Goal: Transaction & Acquisition: Purchase product/service

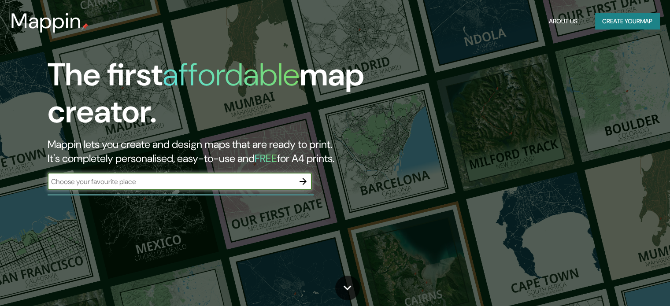
click at [134, 183] on input "text" at bounding box center [171, 182] width 247 height 10
click at [310, 183] on button "button" at bounding box center [303, 182] width 18 height 18
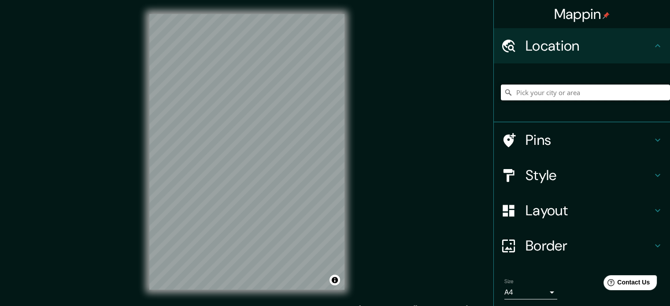
click at [542, 94] on input "Pick your city or area" at bounding box center [585, 93] width 169 height 16
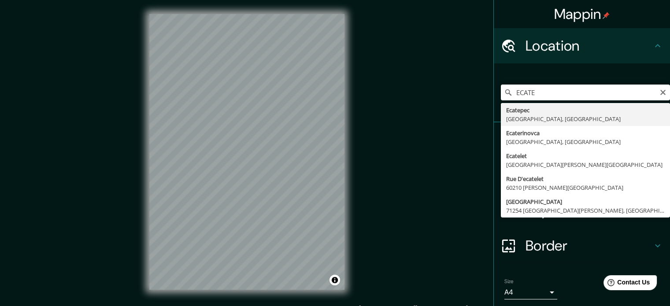
type input "Ecatepec, Estado de México, México"
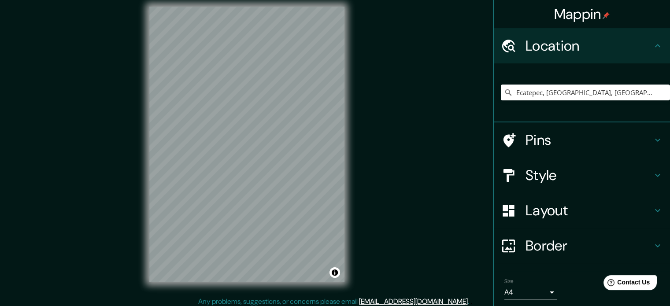
scroll to position [11, 0]
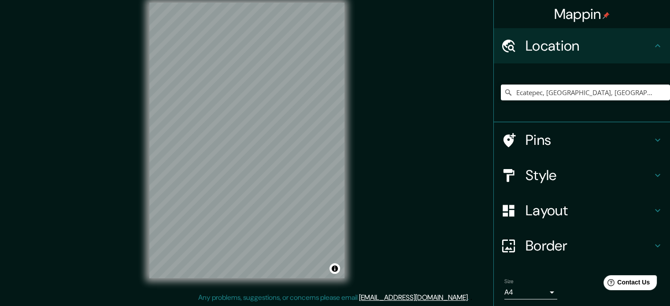
click at [350, 57] on div "© Mapbox © OpenStreetMap Improve this map" at bounding box center [246, 141] width 223 height 304
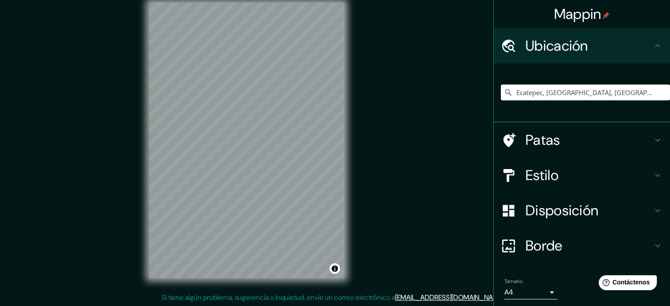
click at [645, 142] on h4 "Patas" at bounding box center [589, 140] width 127 height 18
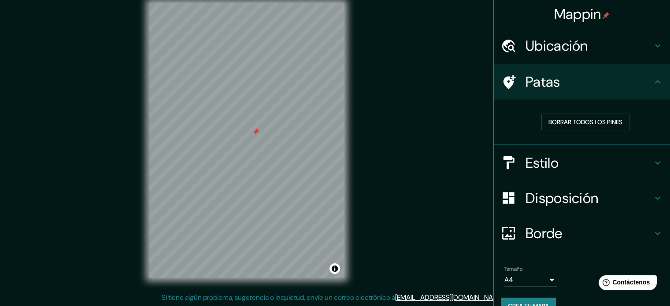
click at [256, 131] on div at bounding box center [255, 131] width 7 height 7
click at [541, 148] on div "Estilo" at bounding box center [582, 162] width 176 height 35
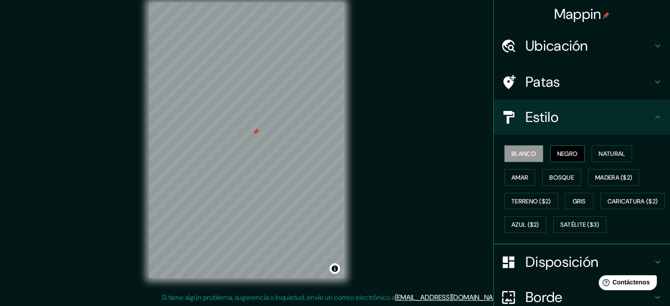
click at [558, 151] on font "Negro" at bounding box center [568, 154] width 21 height 8
click at [524, 153] on font "Blanco" at bounding box center [524, 154] width 25 height 8
click at [518, 172] on font "Amar" at bounding box center [520, 177] width 17 height 11
click at [525, 153] on font "Blanco" at bounding box center [524, 154] width 25 height 8
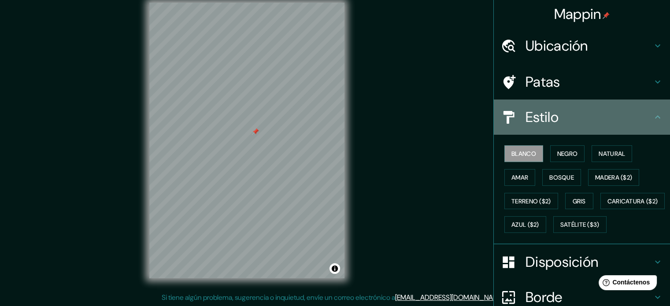
click at [653, 113] on icon at bounding box center [658, 117] width 11 height 11
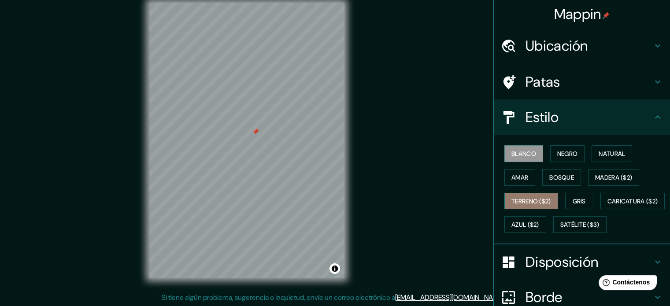
click at [532, 202] on font "Terreno ($2)" at bounding box center [532, 201] width 40 height 8
click at [517, 157] on font "Blanco" at bounding box center [524, 154] width 25 height 8
click at [517, 215] on div "Blanco Negro Natural Amar Bosque Madera ($2) Terreno ($2) Gris Caricatura ($2) …" at bounding box center [585, 189] width 169 height 95
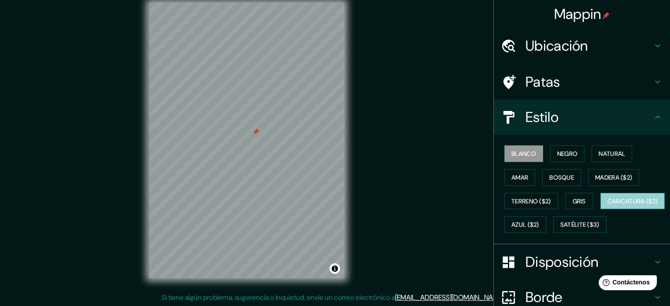
click at [608, 205] on font "Caricatura ($2)" at bounding box center [633, 201] width 51 height 8
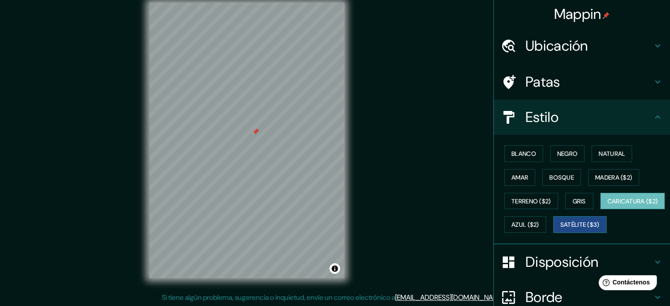
click at [561, 229] on font "Satélite ($3)" at bounding box center [580, 225] width 39 height 8
click at [539, 219] on font "Azul ($2)" at bounding box center [526, 224] width 28 height 11
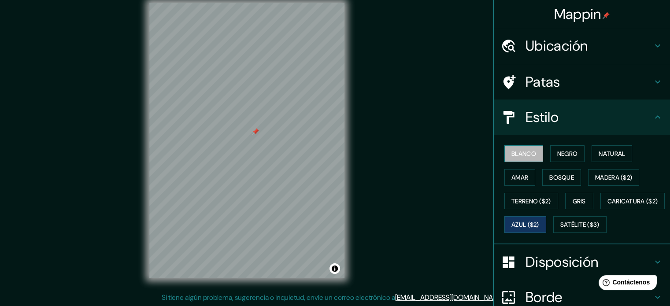
click at [517, 153] on font "Blanco" at bounding box center [524, 154] width 25 height 8
click at [655, 117] on icon at bounding box center [657, 116] width 5 height 3
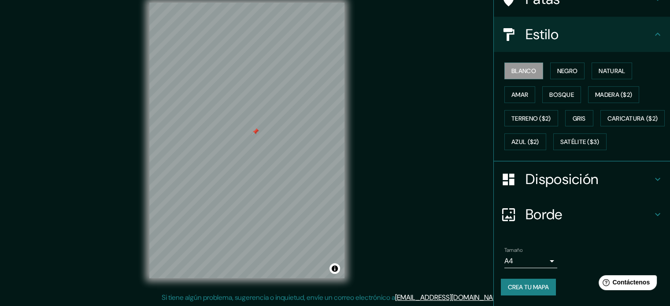
click at [609, 188] on h4 "Disposición" at bounding box center [589, 180] width 127 height 18
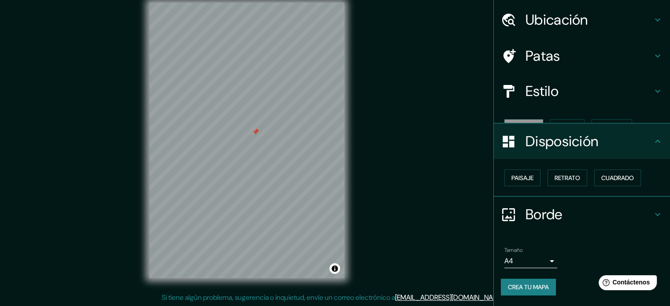
scroll to position [11, 0]
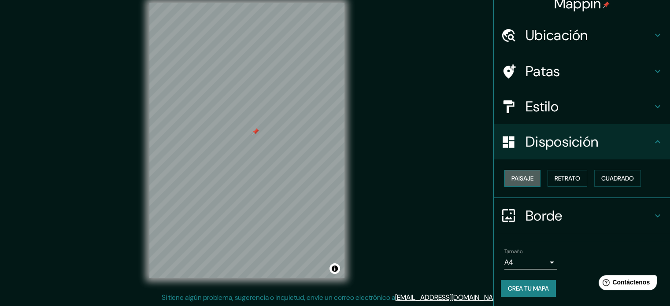
click at [512, 175] on font "Paisaje" at bounding box center [523, 179] width 22 height 8
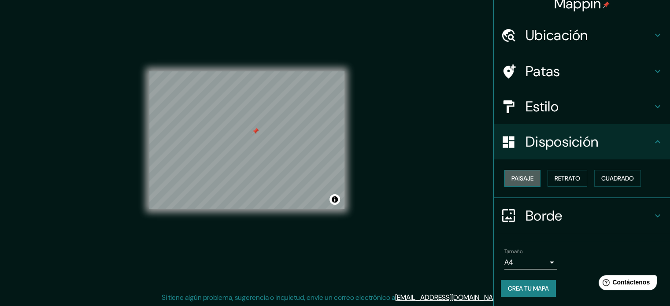
click at [524, 179] on font "Paisaje" at bounding box center [523, 179] width 22 height 8
click at [555, 177] on font "Retrato" at bounding box center [568, 179] width 26 height 8
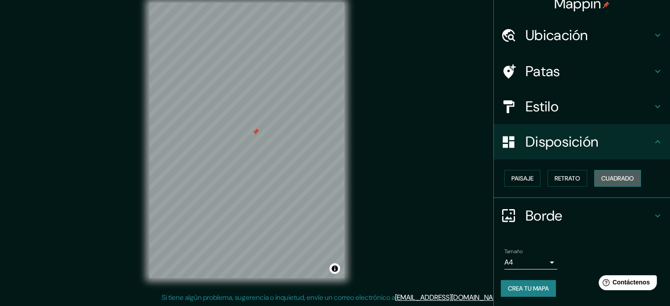
click at [613, 178] on font "Cuadrado" at bounding box center [618, 179] width 33 height 8
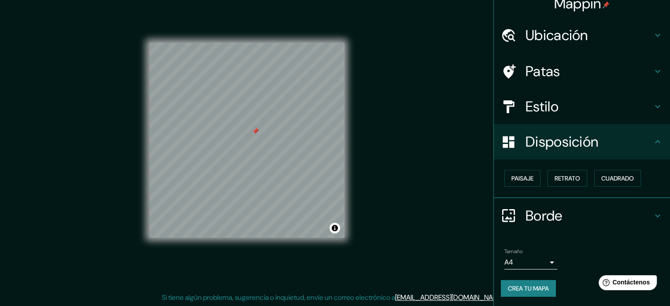
drag, startPoint x: 663, startPoint y: 164, endPoint x: 661, endPoint y: 216, distance: 52.5
click at [664, 215] on div "Mappin Ubicación Ecatepec, Estado de México, México Patas Estilo Disposición Pa…" at bounding box center [582, 153] width 177 height 306
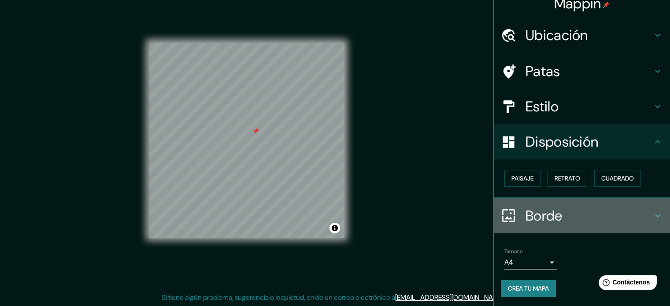
click at [653, 213] on icon at bounding box center [658, 216] width 11 height 11
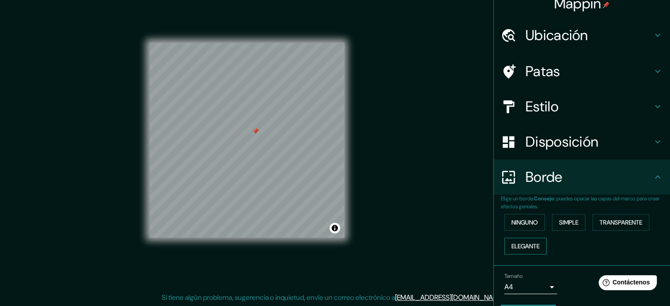
click at [524, 242] on font "Elegante" at bounding box center [526, 246] width 28 height 8
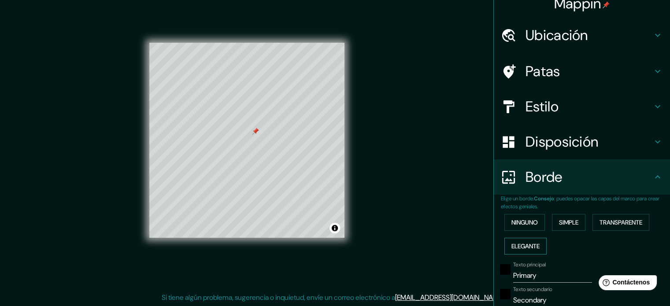
click at [524, 242] on font "Elegante" at bounding box center [526, 246] width 28 height 8
type input "177"
type input "35"
type input "18"
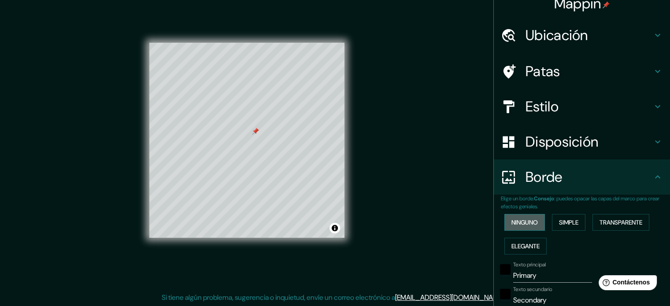
click at [521, 226] on font "Ninguno" at bounding box center [525, 223] width 26 height 8
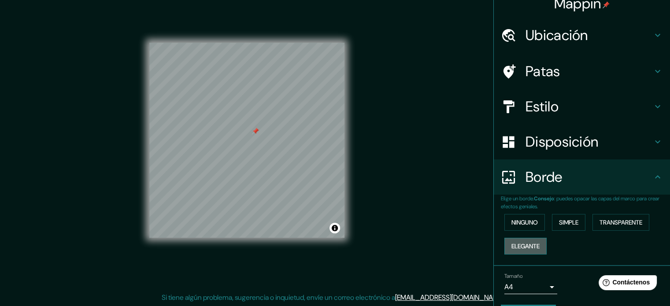
click at [529, 244] on font "Elegante" at bounding box center [526, 246] width 28 height 8
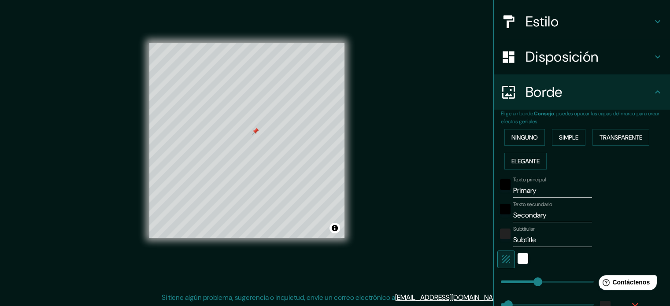
scroll to position [104, 0]
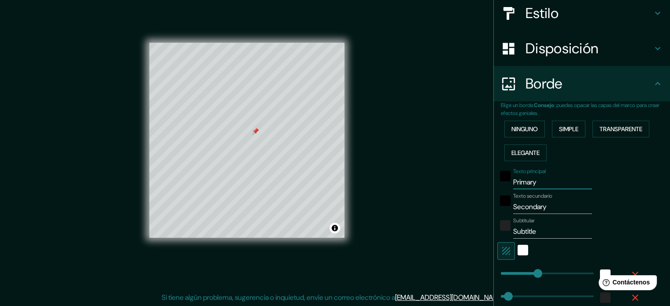
drag, startPoint x: 531, startPoint y: 181, endPoint x: 491, endPoint y: 179, distance: 40.6
click at [498, 179] on div "Texto principal Primary" at bounding box center [570, 178] width 145 height 21
type input "S"
type input "177"
type input "35"
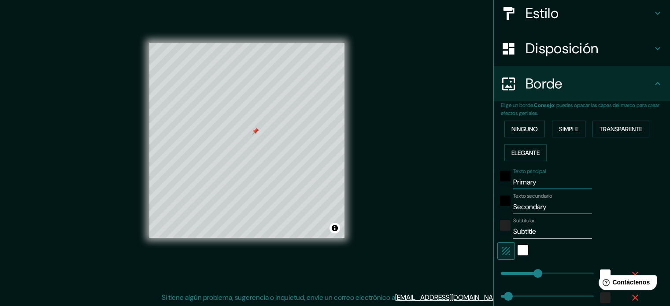
type input "35"
type input "18"
type input "SE"
type input "177"
type input "35"
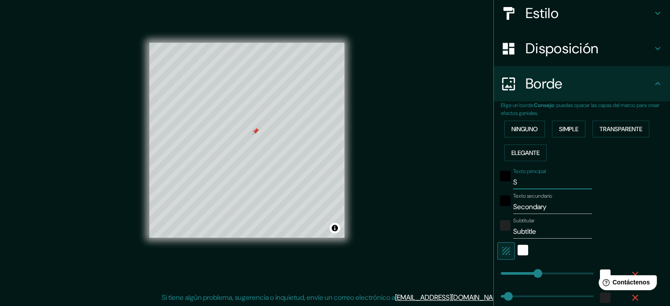
type input "35"
type input "18"
type input "SEC"
type input "177"
type input "35"
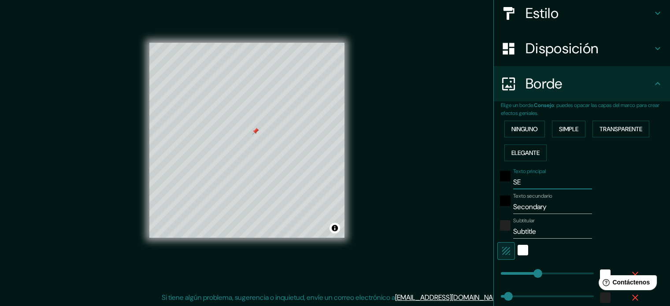
type input "35"
type input "18"
type input "SECU"
type input "177"
type input "35"
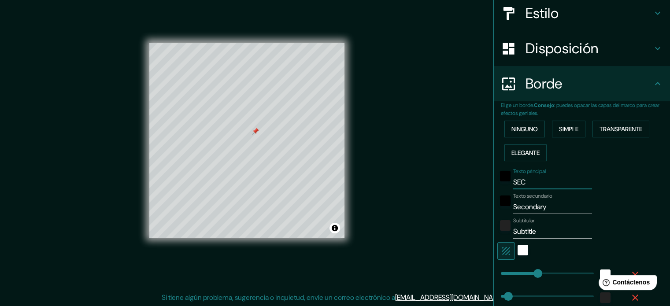
type input "35"
type input "18"
type input "SECUN"
type input "177"
type input "35"
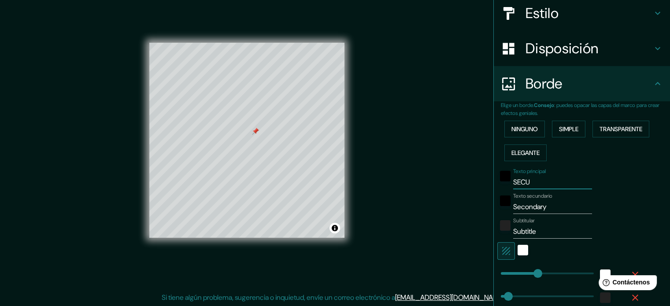
type input "35"
type input "18"
type input "SECUND"
type input "177"
type input "35"
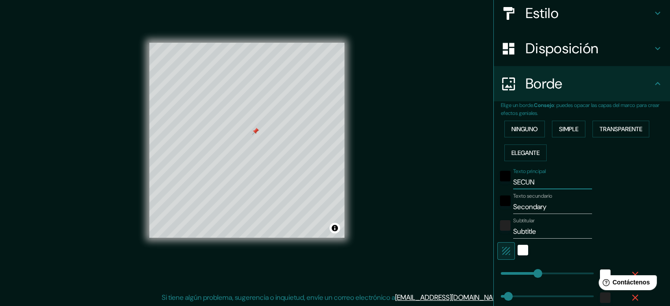
type input "35"
type input "18"
type input "SECUNDA"
type input "177"
type input "35"
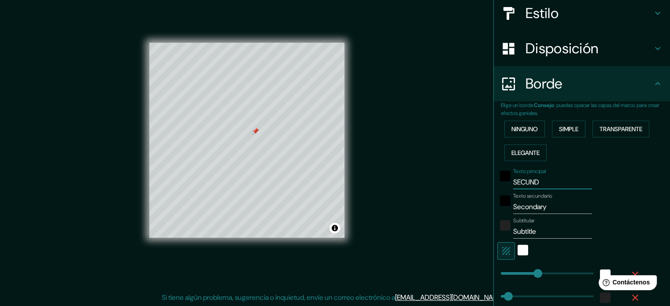
type input "35"
type input "18"
type input "SECUNDAR"
type input "177"
type input "35"
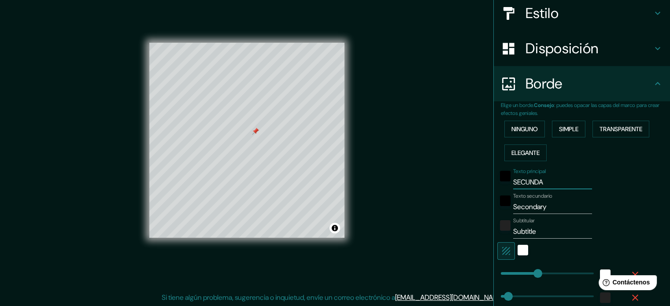
type input "35"
type input "18"
type input "SECUNDARI"
type input "177"
type input "35"
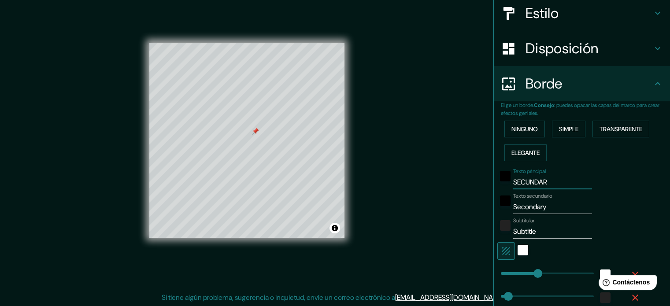
type input "35"
type input "18"
type input "SECUNDARIA"
type input "177"
type input "35"
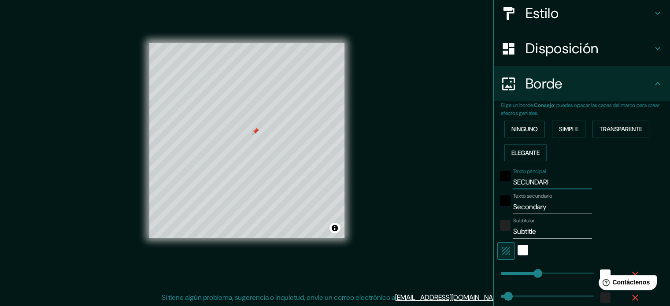
type input "35"
type input "18"
type input "SECUNDARIA"
drag, startPoint x: 548, startPoint y: 206, endPoint x: 506, endPoint y: 207, distance: 42.8
click at [506, 207] on div "Texto secundario Secondary" at bounding box center [570, 203] width 145 height 21
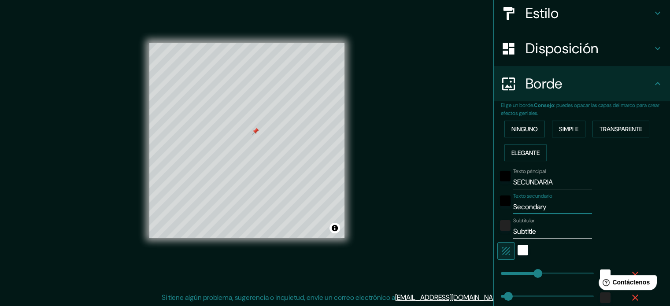
type input "C"
type input "177"
type input "35"
type input "18"
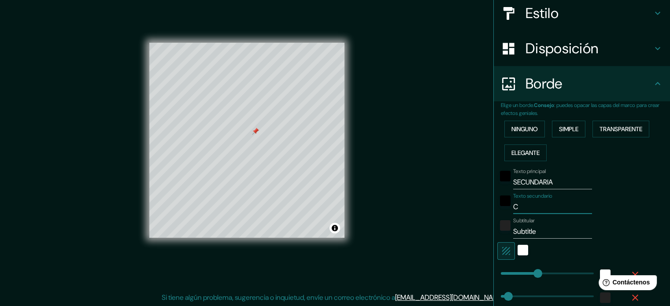
type input "CA"
type input "177"
type input "35"
type input "18"
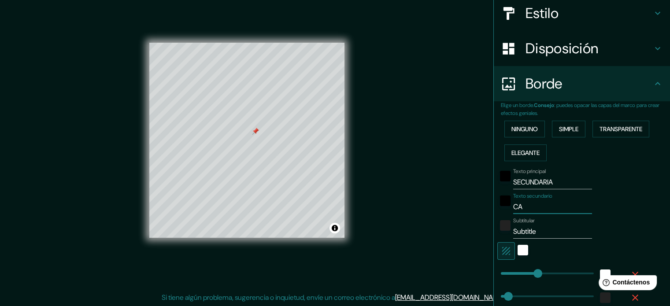
type input "CAL"
type input "177"
type input "35"
type input "18"
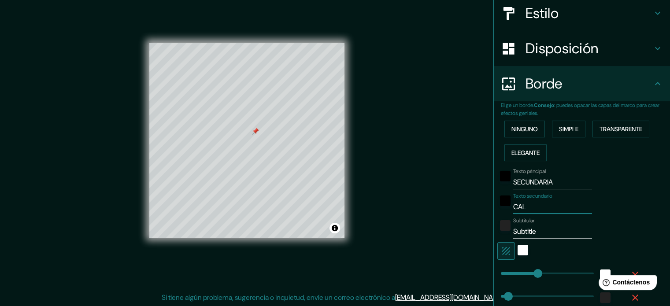
type input "CALM"
type input "177"
type input "35"
type input "18"
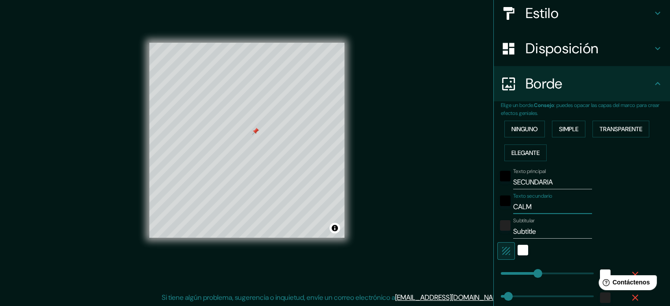
type input "CALME"
type input "177"
type input "35"
type input "18"
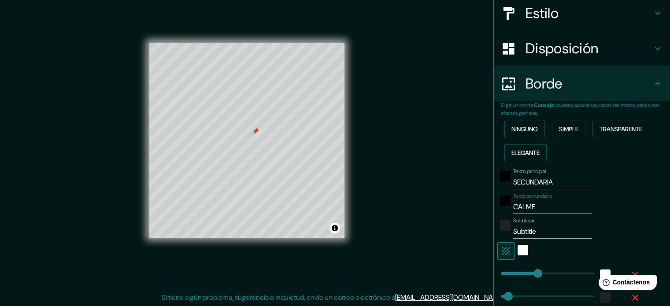
type input "CALMEC"
type input "177"
type input "35"
type input "18"
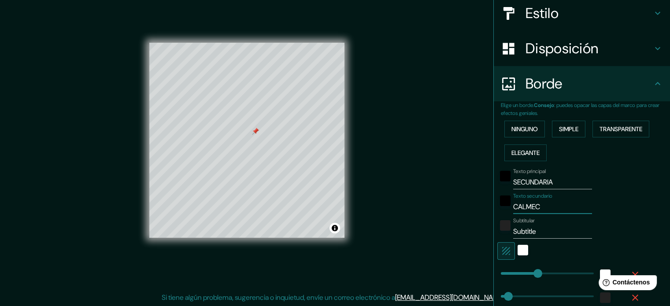
type input "CALMECA"
type input "177"
type input "35"
type input "18"
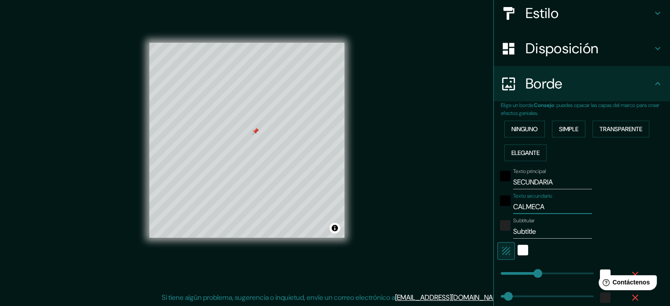
type input "CALMECAC"
type input "177"
type input "35"
type input "18"
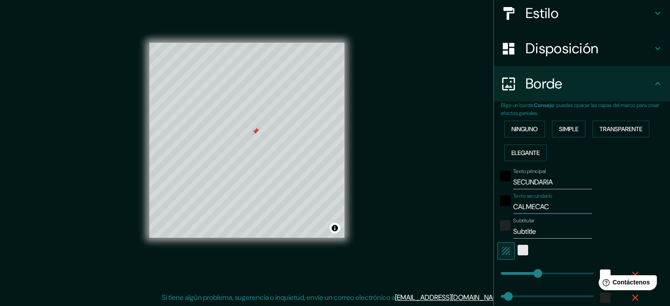
type input "CALMECAC"
click at [518, 250] on div "blanco" at bounding box center [523, 250] width 11 height 11
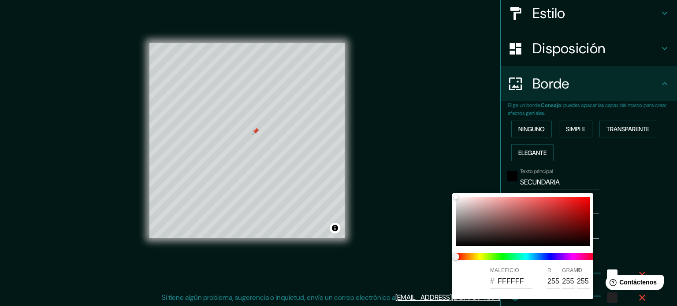
click at [443, 165] on div at bounding box center [338, 153] width 677 height 306
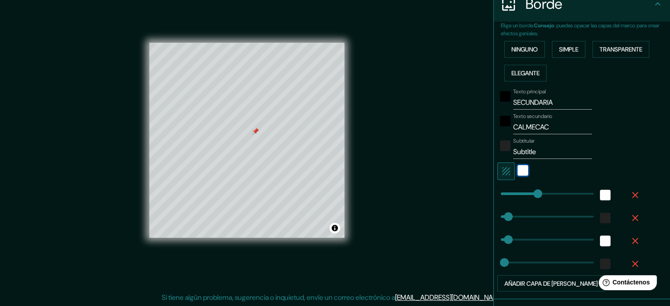
scroll to position [197, 0]
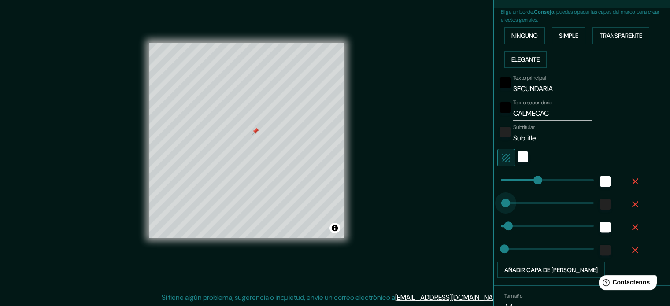
type input "30"
drag, startPoint x: 503, startPoint y: 200, endPoint x: 501, endPoint y: 205, distance: 5.9
type input "177"
type input "35"
type input "18"
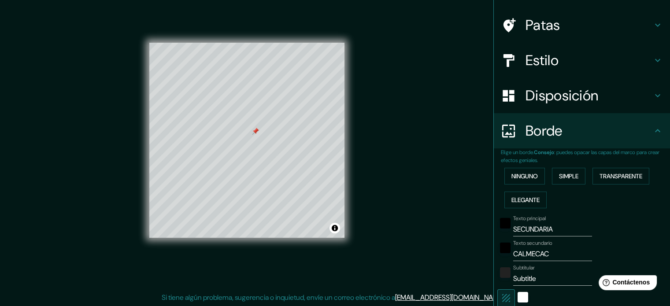
scroll to position [0, 0]
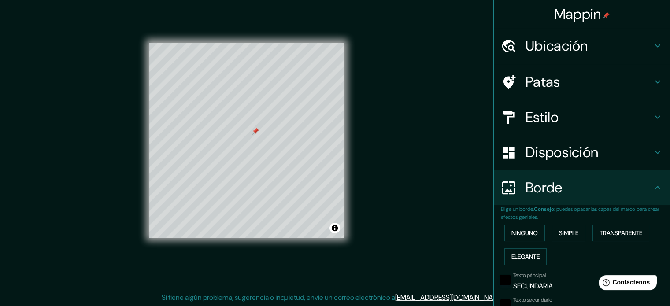
click at [613, 115] on h4 "Estilo" at bounding box center [589, 117] width 127 height 18
type input "177"
type input "35"
type input "18"
type input "30"
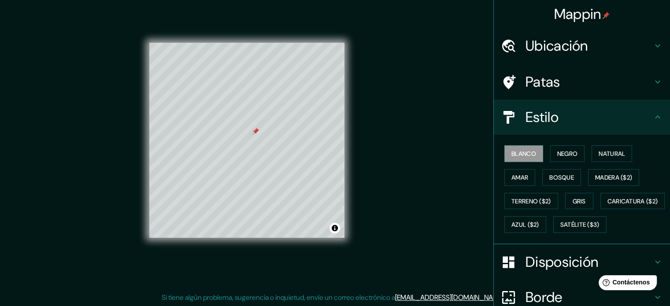
click at [613, 115] on h4 "Estilo" at bounding box center [589, 117] width 127 height 18
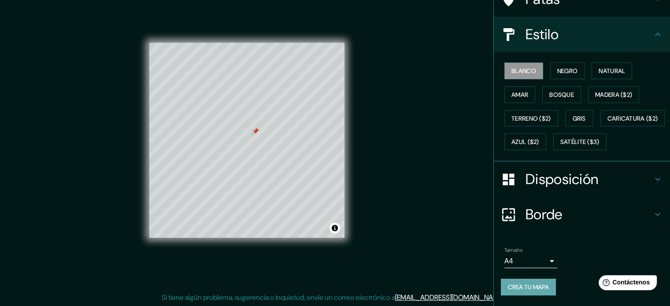
click at [513, 283] on font "Crea tu mapa" at bounding box center [528, 287] width 41 height 8
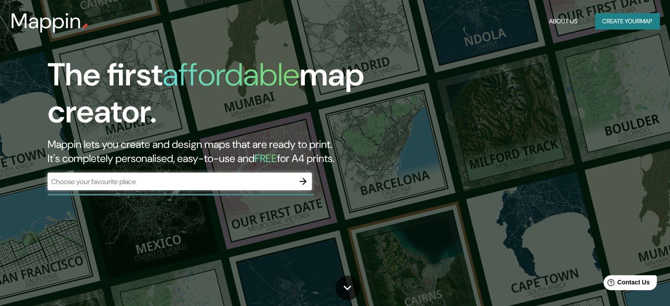
click at [269, 176] on div "​" at bounding box center [180, 182] width 264 height 18
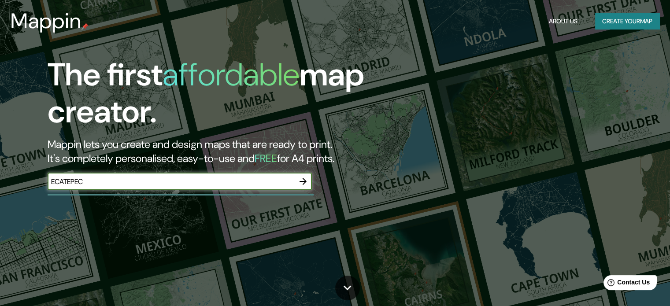
type input "ECATEPEC"
click at [303, 186] on icon "button" at bounding box center [303, 181] width 11 height 11
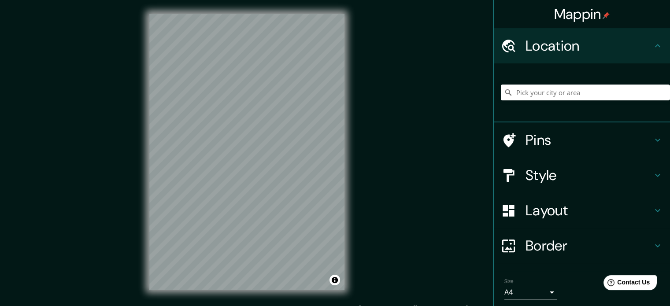
click at [382, 159] on div "Mappin Location Pins Style Layout Border Choose a border. Hint : you can make l…" at bounding box center [335, 159] width 670 height 318
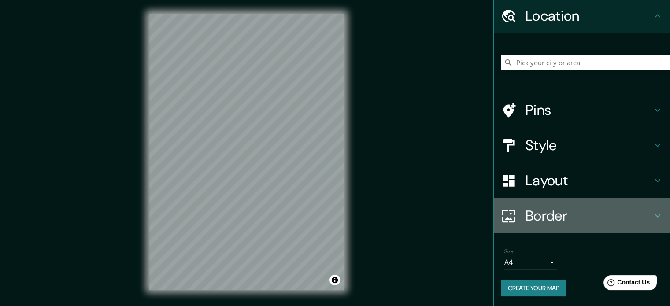
click at [603, 211] on h4 "Border" at bounding box center [589, 216] width 127 height 18
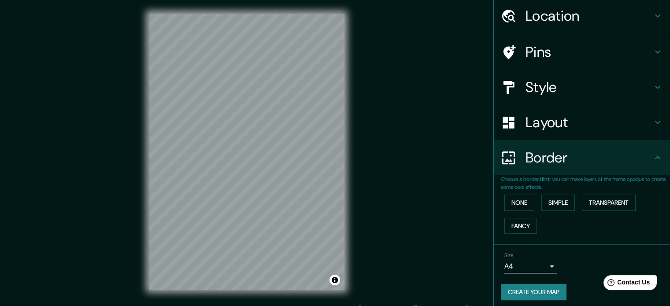
click at [581, 153] on h4 "Border" at bounding box center [589, 158] width 127 height 18
click at [571, 130] on h4 "Layout" at bounding box center [589, 123] width 127 height 18
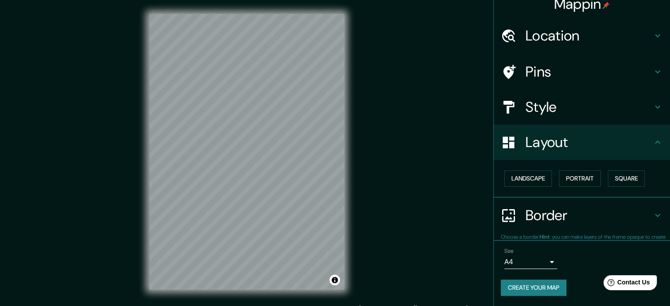
scroll to position [10, 0]
click at [524, 176] on button "Landscape" at bounding box center [529, 179] width 48 height 16
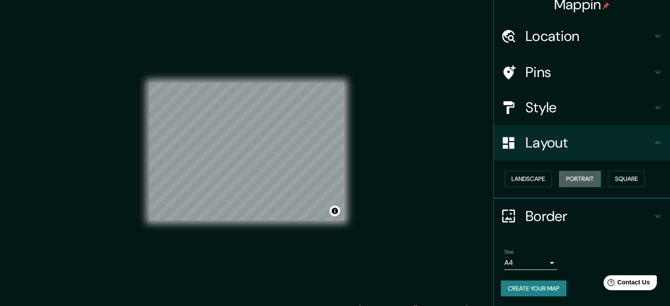
click at [564, 179] on button "Portrait" at bounding box center [580, 179] width 42 height 16
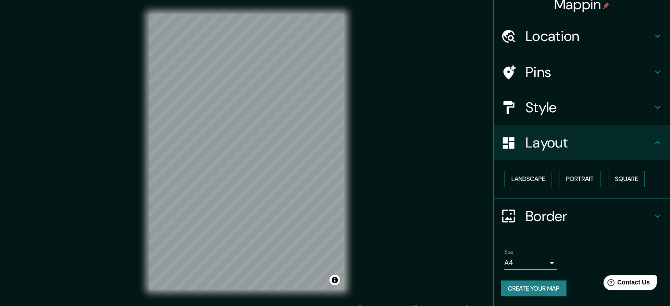
click at [616, 181] on button "Square" at bounding box center [626, 179] width 37 height 16
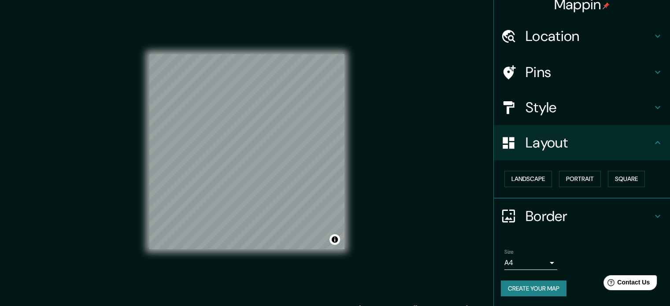
click at [523, 167] on div "Landscape [GEOGRAPHIC_DATA]" at bounding box center [585, 178] width 169 height 23
click at [527, 105] on h4 "Style" at bounding box center [589, 108] width 127 height 18
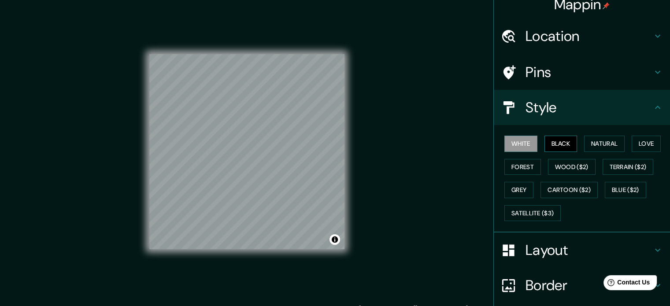
click at [545, 141] on button "Black" at bounding box center [561, 144] width 33 height 16
click at [584, 144] on button "Natural" at bounding box center [604, 144] width 41 height 16
click at [624, 145] on div "White Black Natural Love Forest Wood ($2) Terrain ($2) Grey Cartoon ($2) Blue (…" at bounding box center [585, 178] width 169 height 93
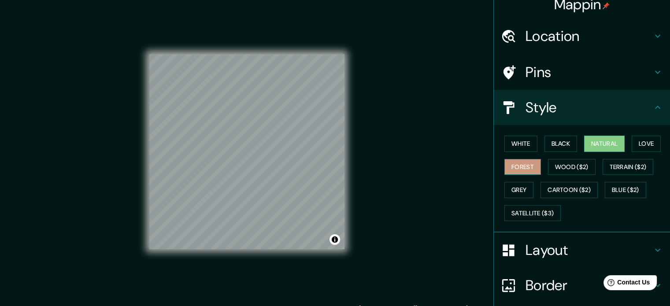
click at [516, 169] on button "Forest" at bounding box center [523, 167] width 37 height 16
click at [515, 187] on button "Grey" at bounding box center [519, 190] width 29 height 16
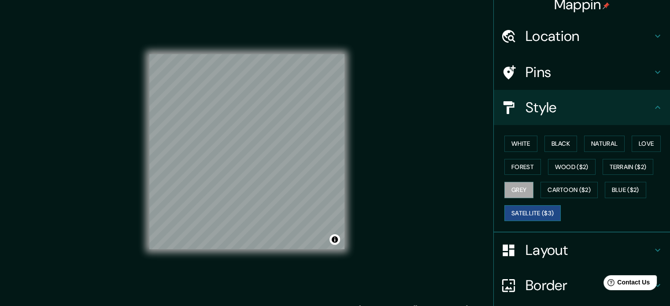
click at [513, 211] on button "Satellite ($3)" at bounding box center [533, 213] width 56 height 16
click at [568, 185] on button "Cartoon ($2)" at bounding box center [569, 190] width 57 height 16
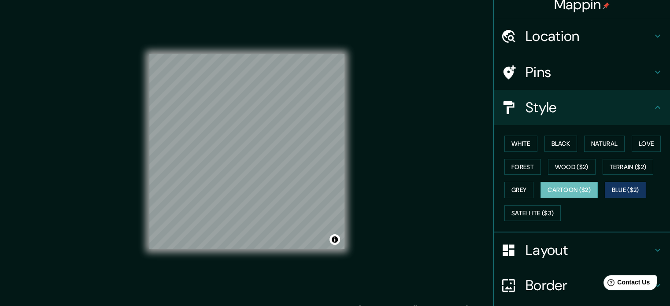
click at [619, 183] on button "Blue ($2)" at bounding box center [625, 190] width 41 height 16
click at [536, 111] on h4 "Style" at bounding box center [589, 108] width 127 height 18
click at [533, 77] on h4 "Pins" at bounding box center [589, 72] width 127 height 18
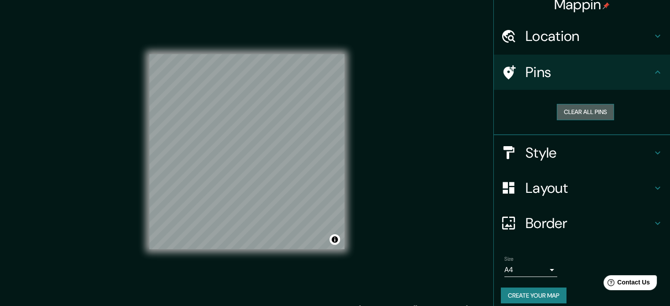
click at [580, 113] on button "Clear all pins" at bounding box center [585, 112] width 57 height 16
click at [576, 108] on button "Clear all pins" at bounding box center [585, 112] width 57 height 16
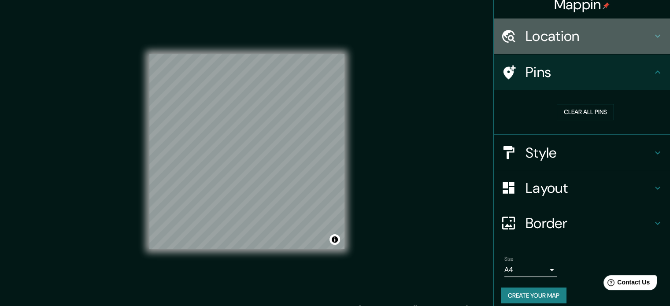
click at [620, 44] on h4 "Location" at bounding box center [589, 36] width 127 height 18
